Goal: Task Accomplishment & Management: Use online tool/utility

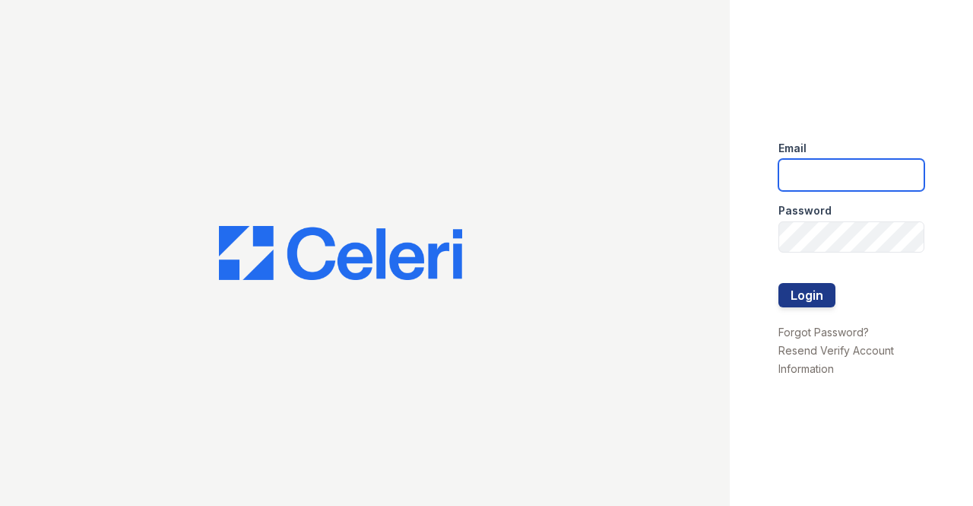
drag, startPoint x: 858, startPoint y: 174, endPoint x: 867, endPoint y: 179, distance: 9.9
click at [858, 174] on input "email" at bounding box center [851, 175] width 146 height 32
type input "miluna@trinity-pm.com"
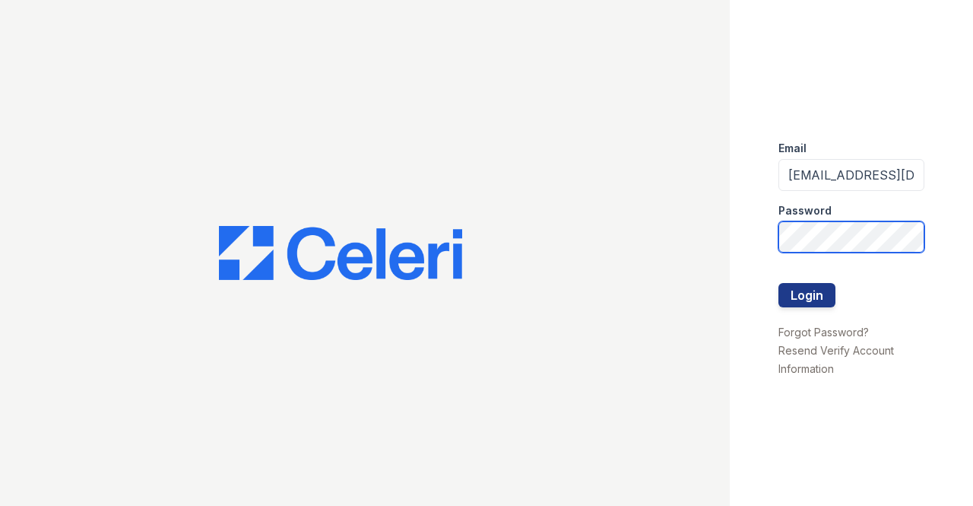
scroll to position [0, 15]
click at [778, 283] on button "Login" at bounding box center [806, 295] width 57 height 24
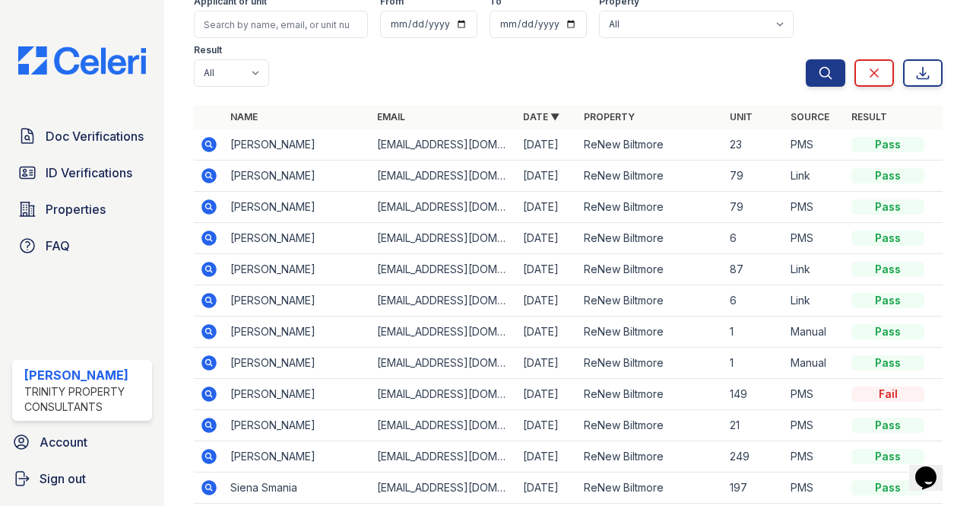
scroll to position [152, 0]
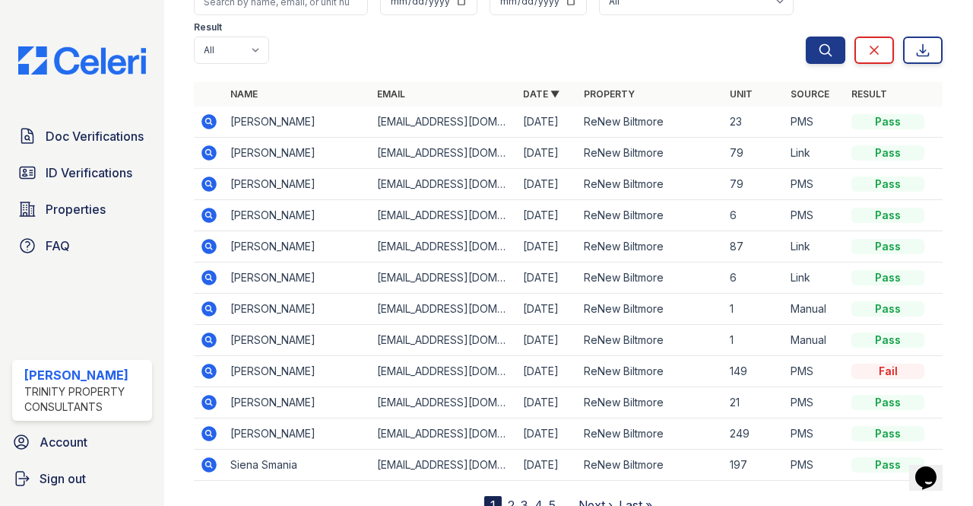
drag, startPoint x: 124, startPoint y: 138, endPoint x: 201, endPoint y: 153, distance: 79.0
click at [124, 138] on span "Doc Verifications" at bounding box center [95, 136] width 98 height 18
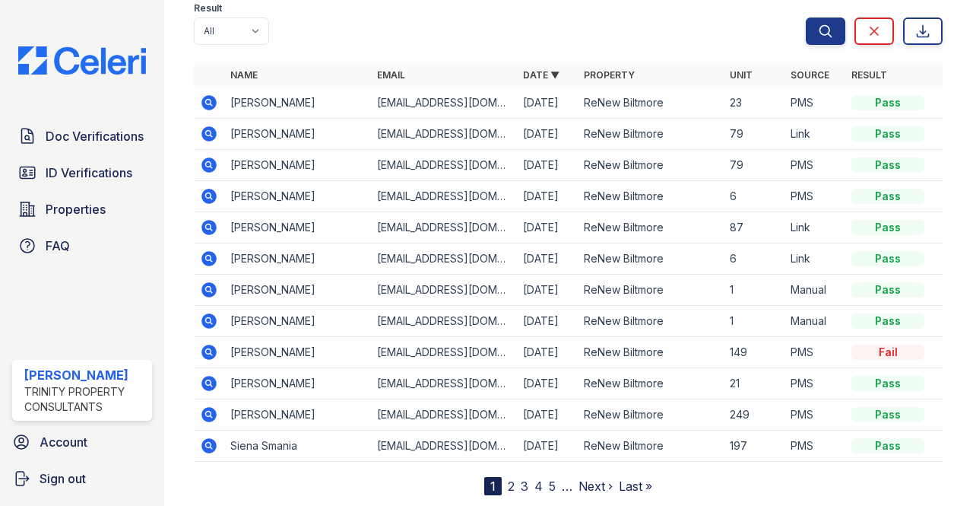
scroll to position [152, 0]
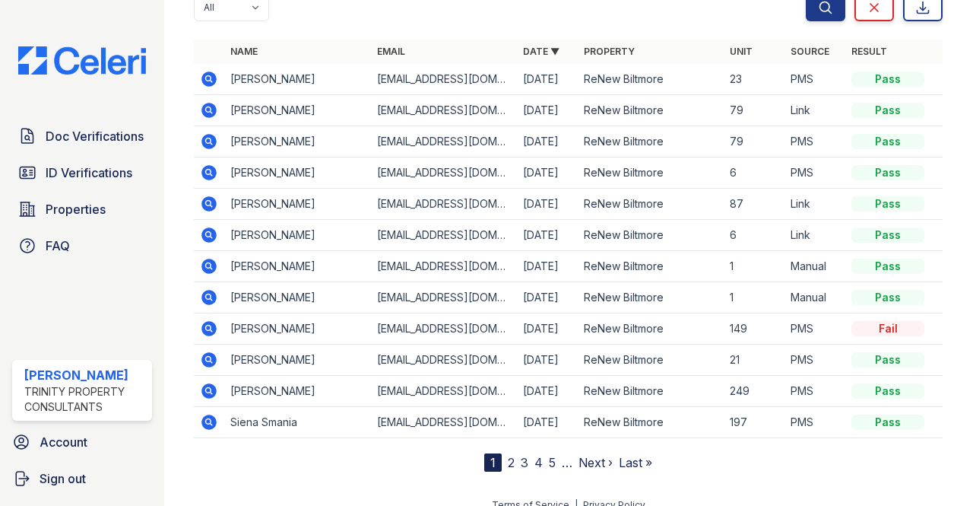
drag, startPoint x: 85, startPoint y: 137, endPoint x: 220, endPoint y: 147, distance: 135.7
click at [86, 137] on span "Doc Verifications" at bounding box center [95, 136] width 98 height 18
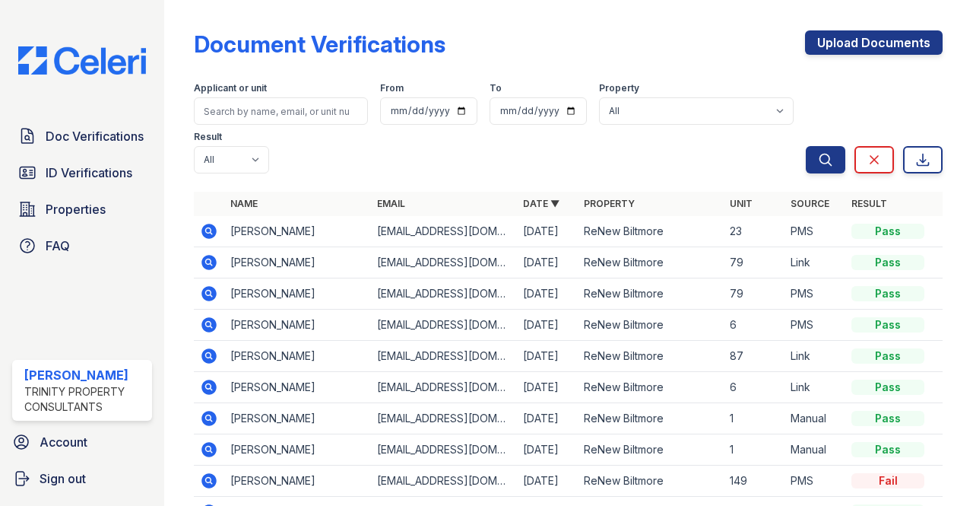
click at [207, 299] on icon at bounding box center [209, 293] width 15 height 15
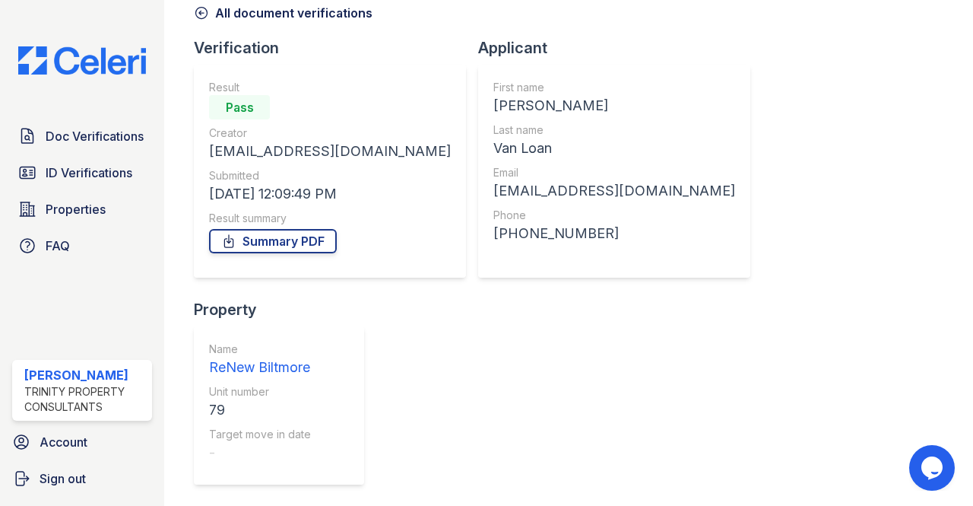
scroll to position [134, 0]
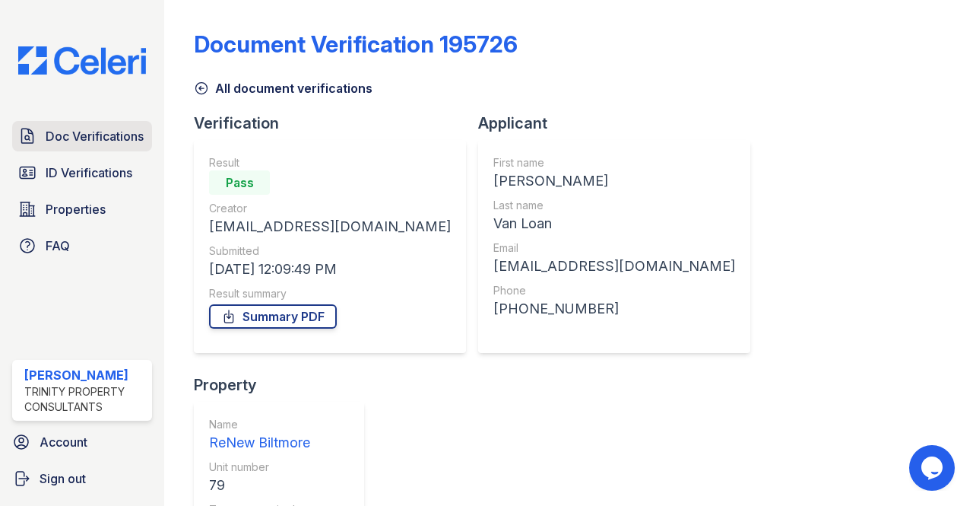
click at [82, 135] on span "Doc Verifications" at bounding box center [95, 136] width 98 height 18
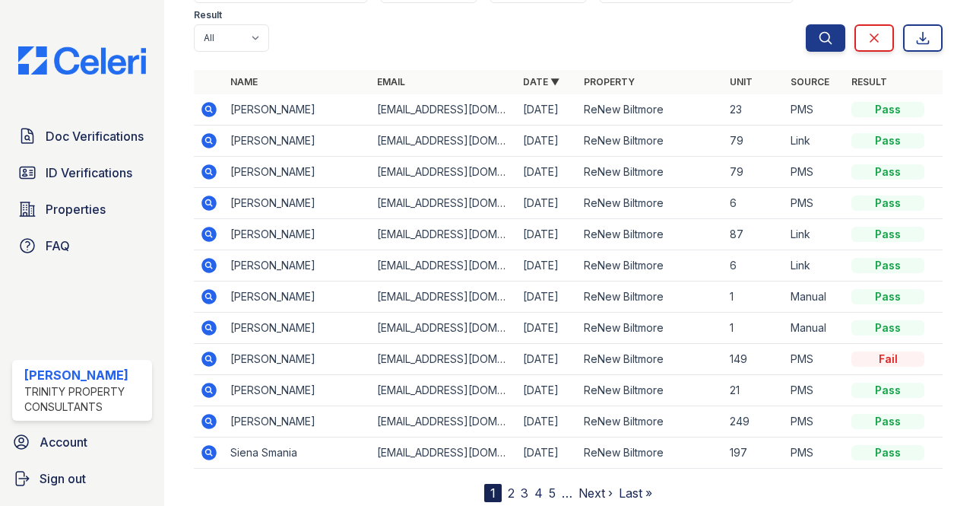
scroll to position [166, 0]
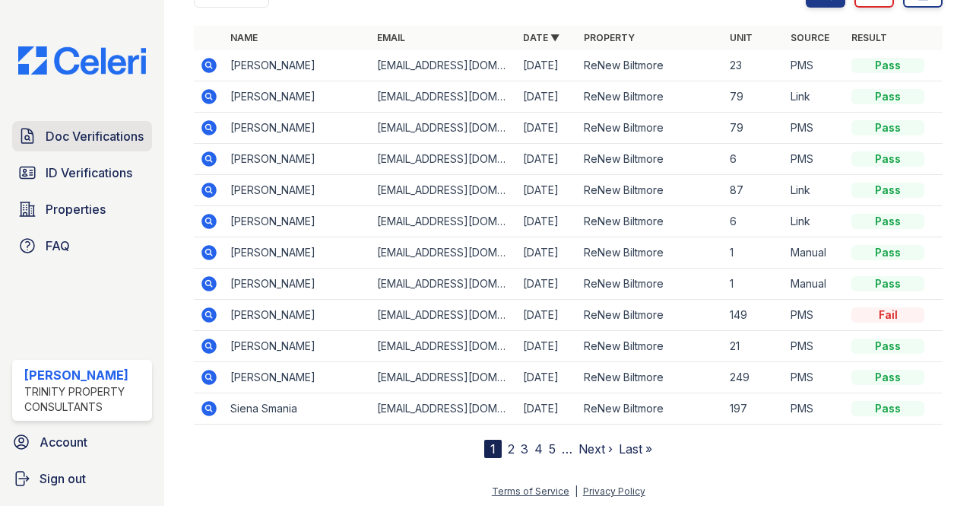
drag, startPoint x: 106, startPoint y: 128, endPoint x: 128, endPoint y: 133, distance: 21.8
click at [106, 128] on span "Doc Verifications" at bounding box center [95, 136] width 98 height 18
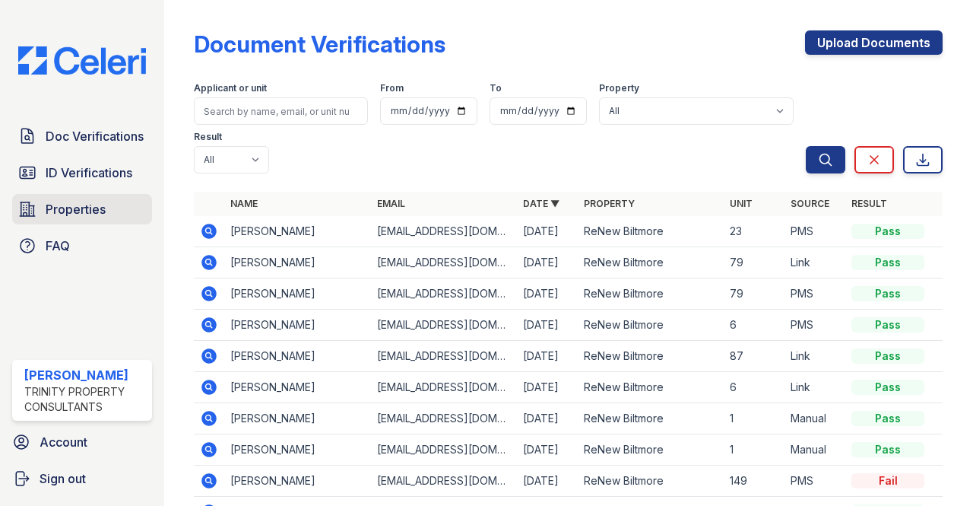
click at [78, 209] on span "Properties" at bounding box center [76, 209] width 60 height 18
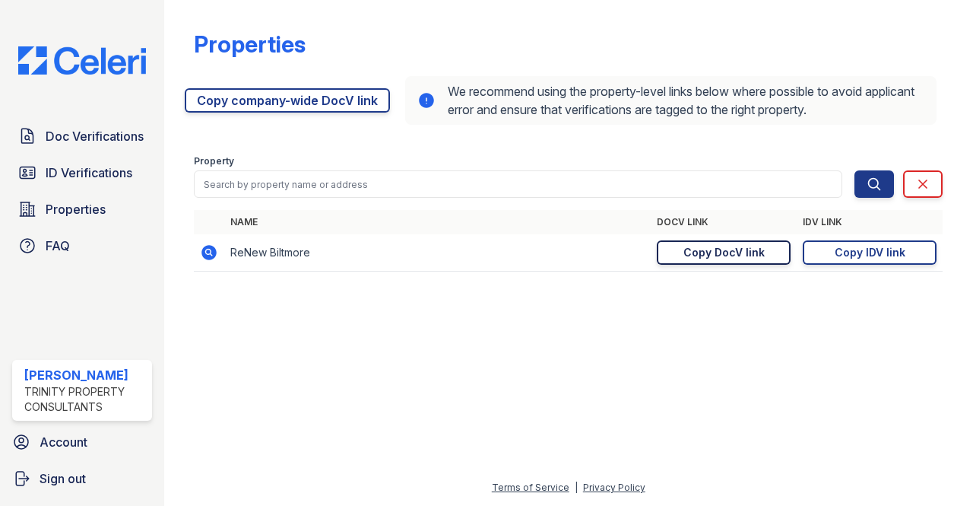
click at [727, 246] on div "Copy DocV link" at bounding box center [723, 252] width 81 height 15
